Goal: Task Accomplishment & Management: Manage account settings

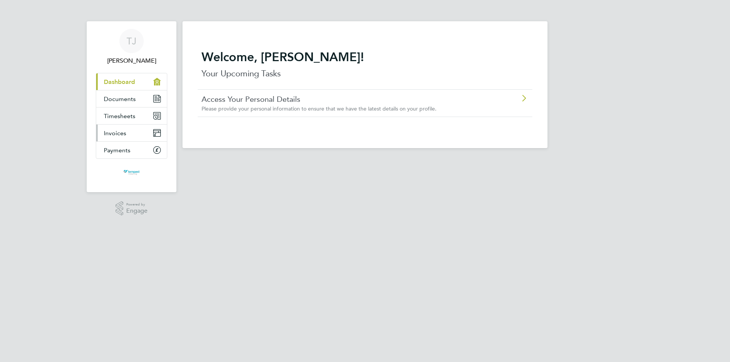
click at [119, 131] on span "Invoices" at bounding box center [115, 133] width 22 height 7
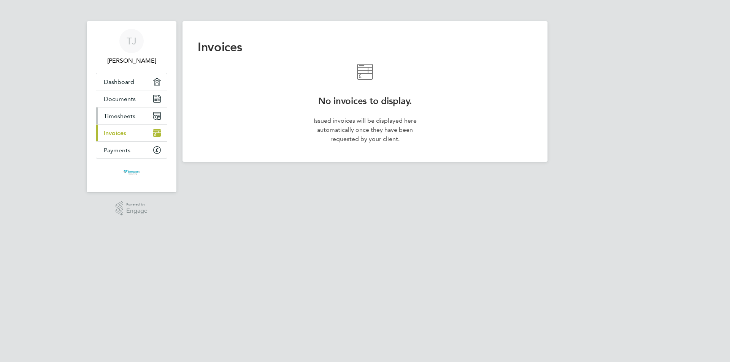
click at [126, 114] on span "Timesheets" at bounding box center [120, 116] width 32 height 7
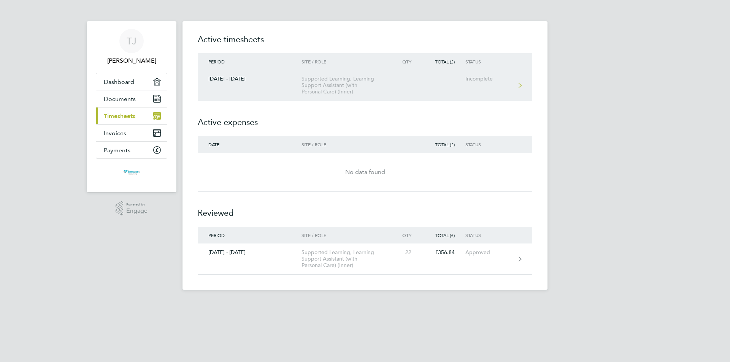
click at [479, 76] on div "Incomplete" at bounding box center [488, 79] width 47 height 6
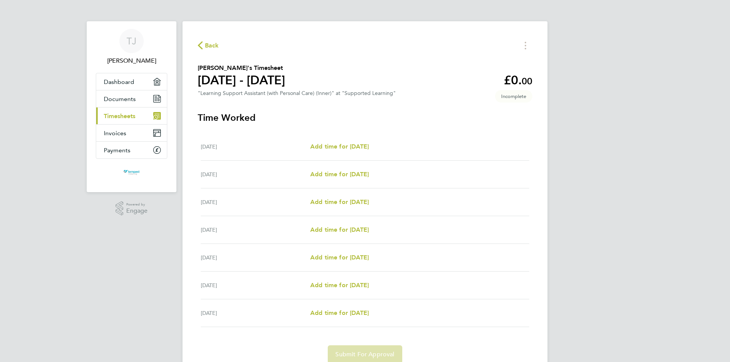
click at [200, 44] on icon "button" at bounding box center [200, 45] width 5 height 8
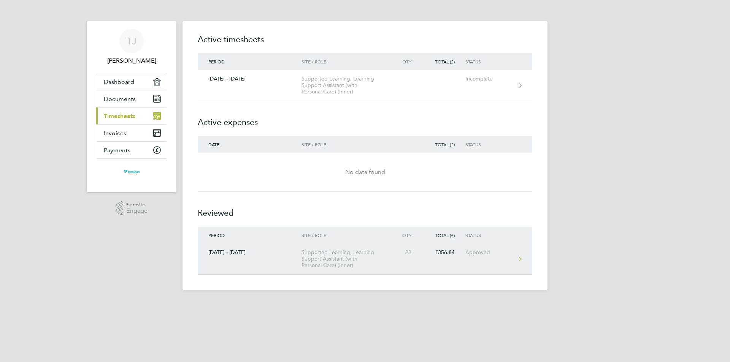
click at [478, 249] on link "[DATE] - [DATE] Supported Learning, Learning Support Assistant (with Personal C…" at bounding box center [365, 259] width 335 height 31
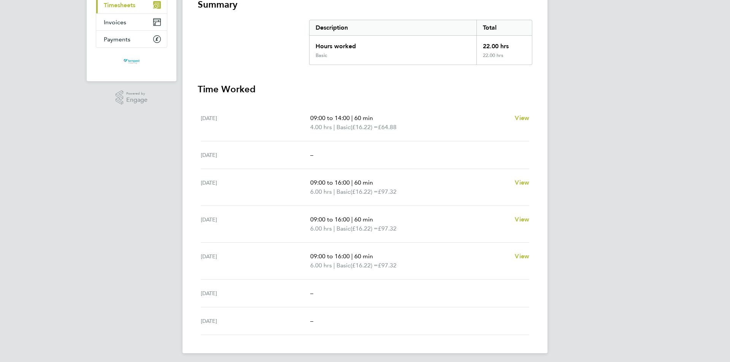
scroll to position [114, 0]
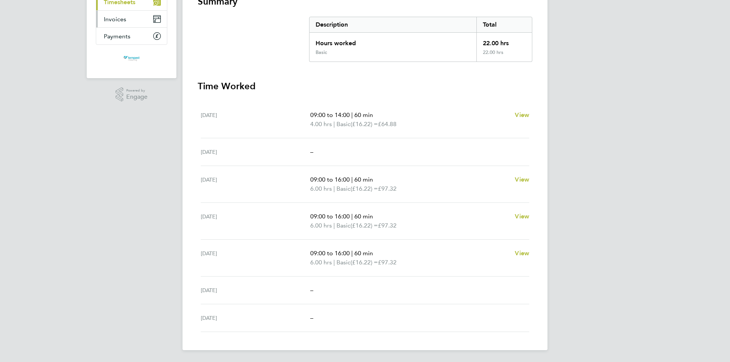
click at [118, 20] on span "Invoices" at bounding box center [115, 19] width 22 height 7
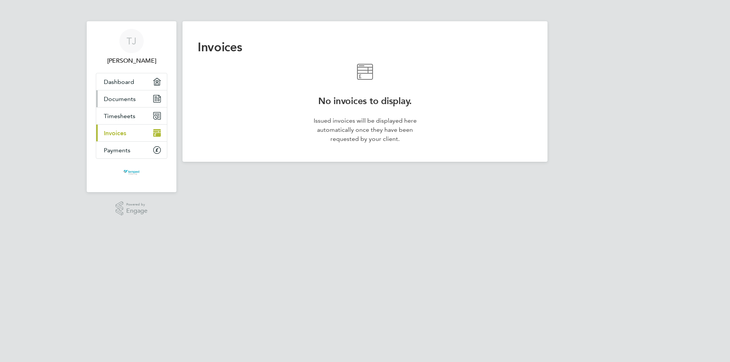
click at [127, 97] on span "Documents" at bounding box center [120, 98] width 32 height 7
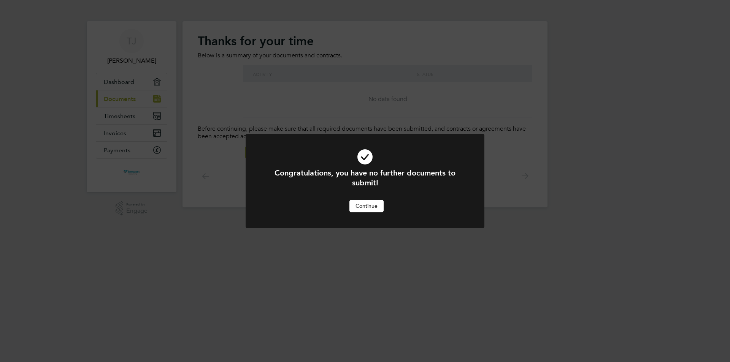
click at [119, 81] on div "Congratulations, you have no further documents to submit! Cancel Continue" at bounding box center [365, 181] width 730 height 362
click at [130, 57] on div "Congratulations, you have no further documents to submit! Cancel Continue" at bounding box center [365, 181] width 730 height 362
click at [366, 208] on button "Continue" at bounding box center [366, 206] width 34 height 12
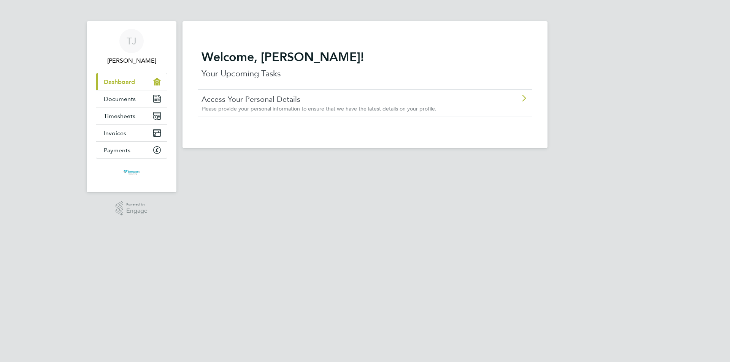
click at [122, 78] on link "Current page: Dashboard" at bounding box center [131, 81] width 71 height 17
click at [135, 58] on span "[PERSON_NAME]" at bounding box center [131, 60] width 71 height 9
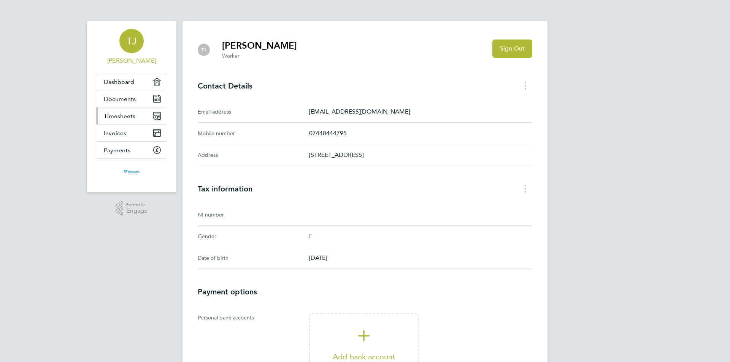
click at [118, 115] on span "Timesheets" at bounding box center [120, 116] width 32 height 7
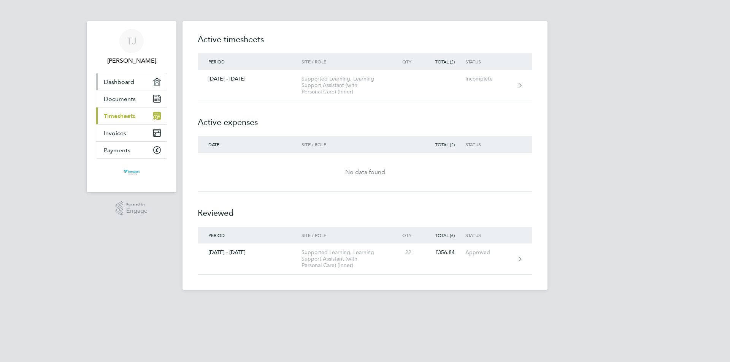
click at [117, 78] on span "Dashboard" at bounding box center [119, 81] width 30 height 7
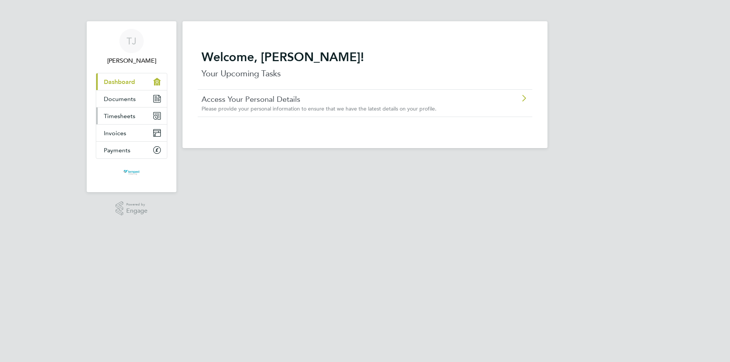
click at [120, 113] on span "Timesheets" at bounding box center [120, 116] width 32 height 7
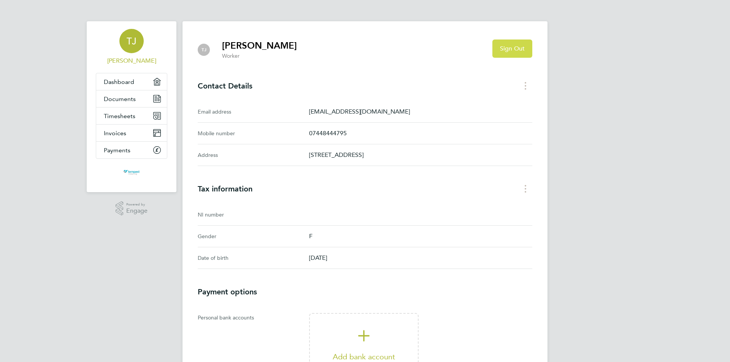
click at [515, 47] on span "Sign Out" at bounding box center [512, 49] width 25 height 8
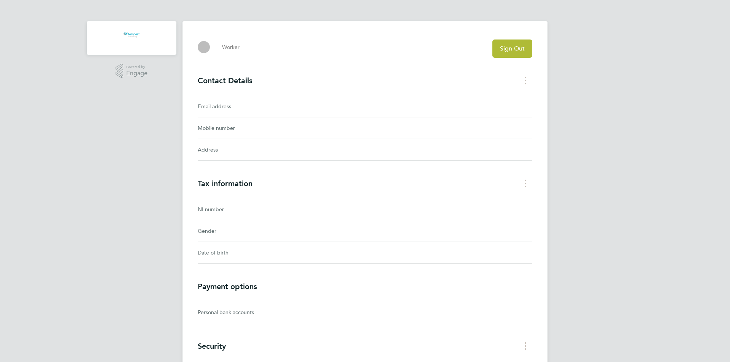
click at [669, 89] on div ".st0{fill:#C0C1C2;} Powered by Engage Worker Sign Out Contact Details Email add…" at bounding box center [365, 207] width 730 height 414
click at [519, 51] on span "Sign Out" at bounding box center [512, 49] width 25 height 8
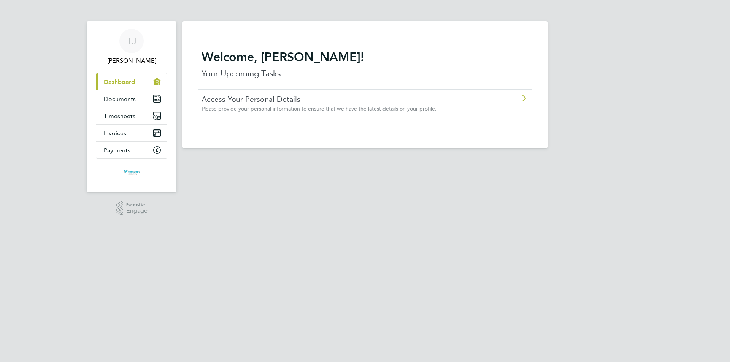
click at [523, 95] on icon at bounding box center [524, 98] width 10 height 6
